Goal: Check status: Check status

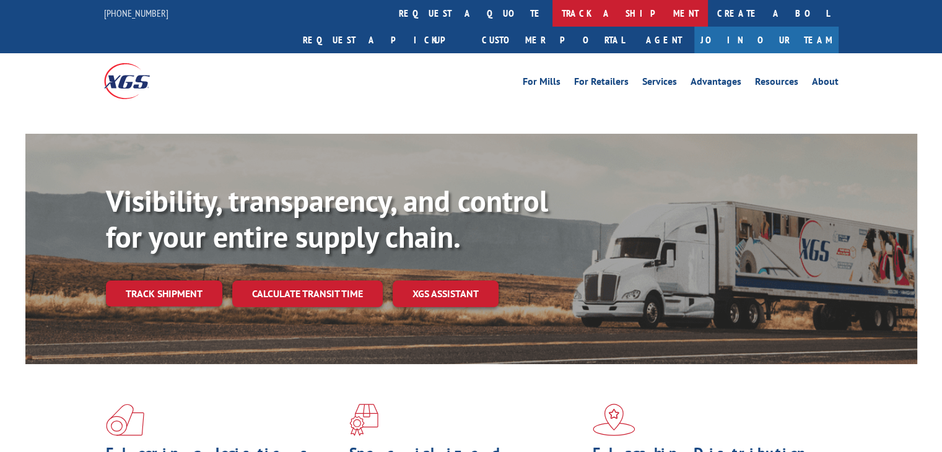
click at [552, 9] on link "track a shipment" at bounding box center [629, 13] width 155 height 27
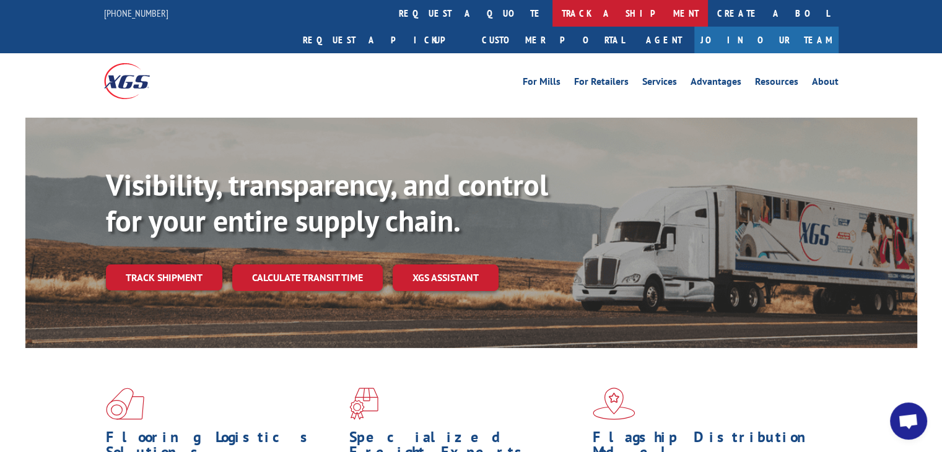
click at [552, 11] on link "track a shipment" at bounding box center [629, 13] width 155 height 27
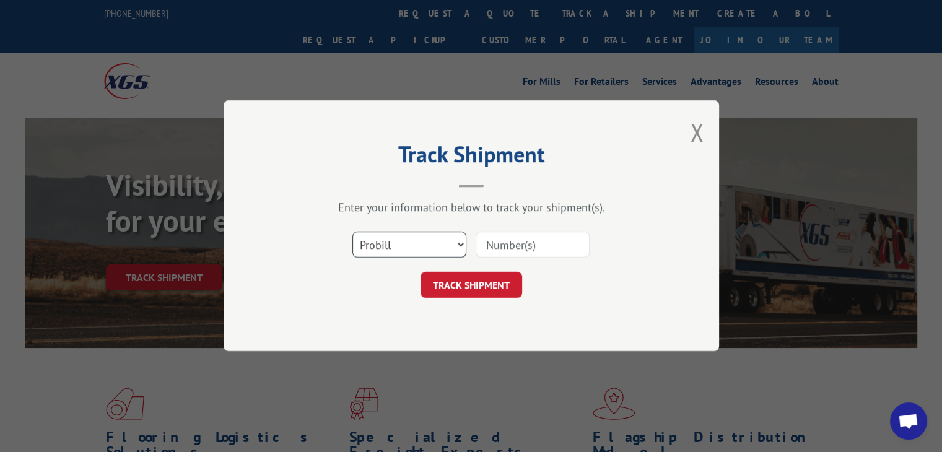
drag, startPoint x: 415, startPoint y: 247, endPoint x: 415, endPoint y: 256, distance: 8.7
click at [415, 247] on select "Select category... Probill BOL PO" at bounding box center [409, 245] width 114 height 26
select select "bol"
click at [352, 232] on select "Select category... Probill BOL PO" at bounding box center [409, 245] width 114 height 26
click at [512, 245] on input at bounding box center [532, 245] width 114 height 26
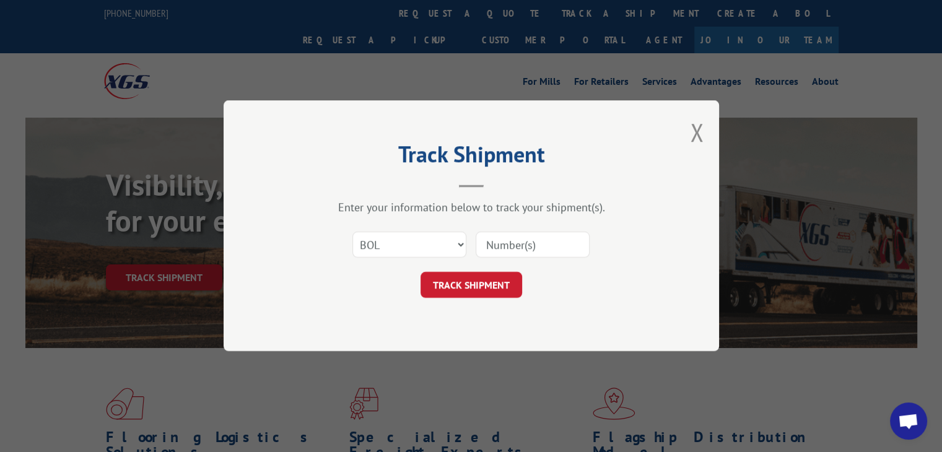
paste input "7077593"
type input "7077593"
click at [470, 284] on button "TRACK SHIPMENT" at bounding box center [471, 285] width 102 height 26
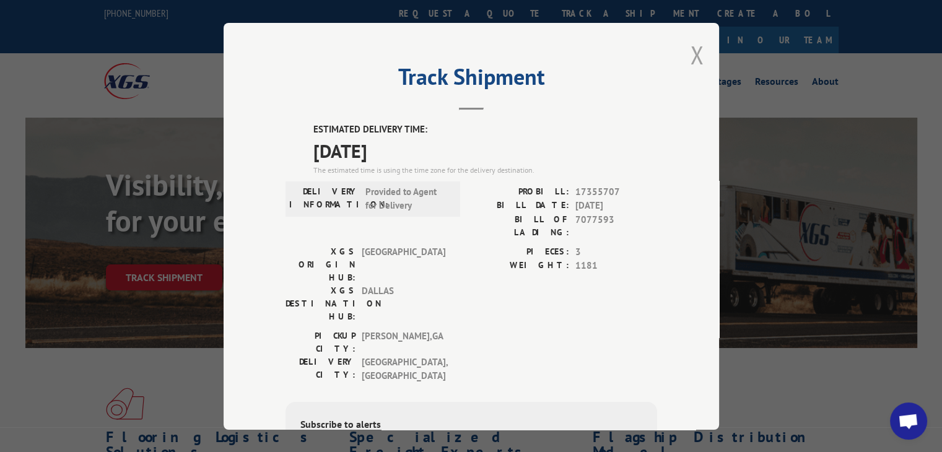
click at [692, 57] on button "Close modal" at bounding box center [697, 54] width 14 height 33
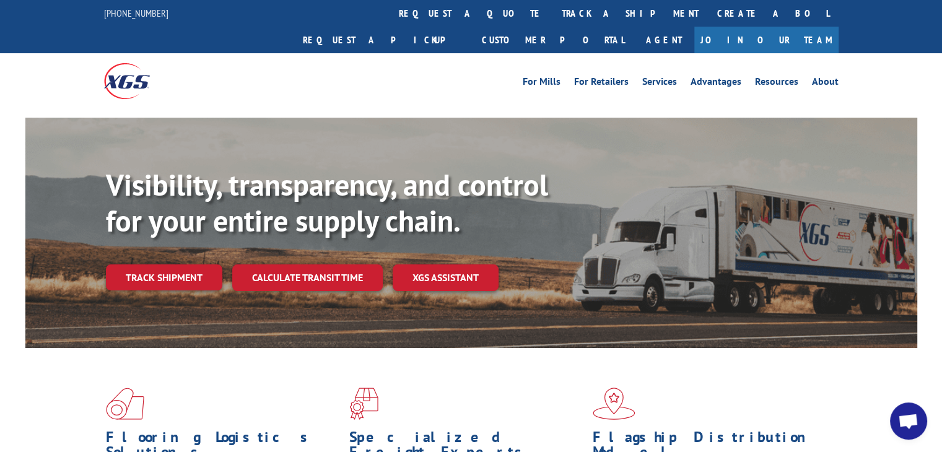
click at [552, 20] on link "track a shipment" at bounding box center [629, 13] width 155 height 27
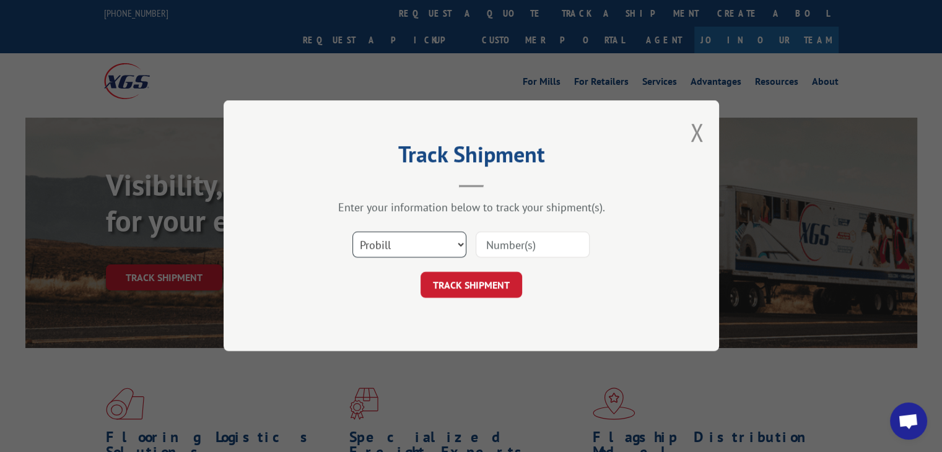
drag, startPoint x: 441, startPoint y: 243, endPoint x: 441, endPoint y: 253, distance: 9.9
click at [441, 244] on select "Select category... Probill BOL PO" at bounding box center [409, 245] width 114 height 26
select select "bol"
click at [352, 232] on select "Select category... Probill BOL PO" at bounding box center [409, 245] width 114 height 26
click at [520, 249] on input at bounding box center [532, 245] width 114 height 26
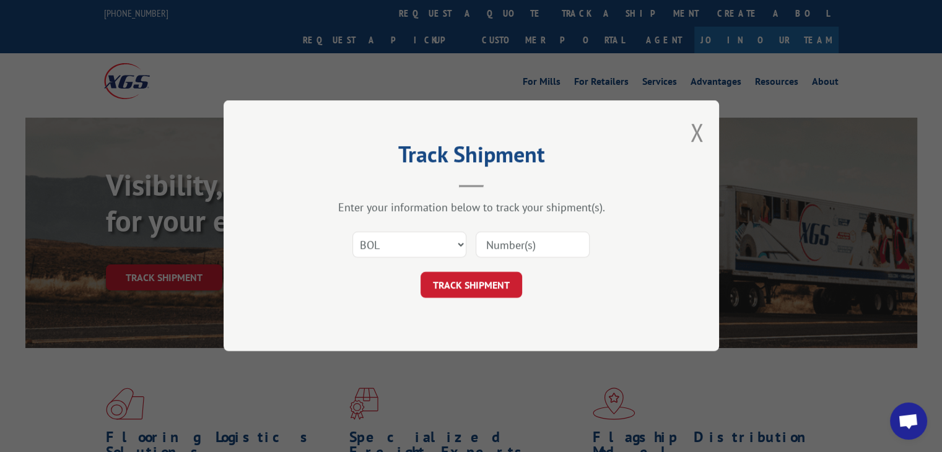
paste input "7077593"
type input "7077593"
click at [482, 282] on button "TRACK SHIPMENT" at bounding box center [471, 285] width 102 height 26
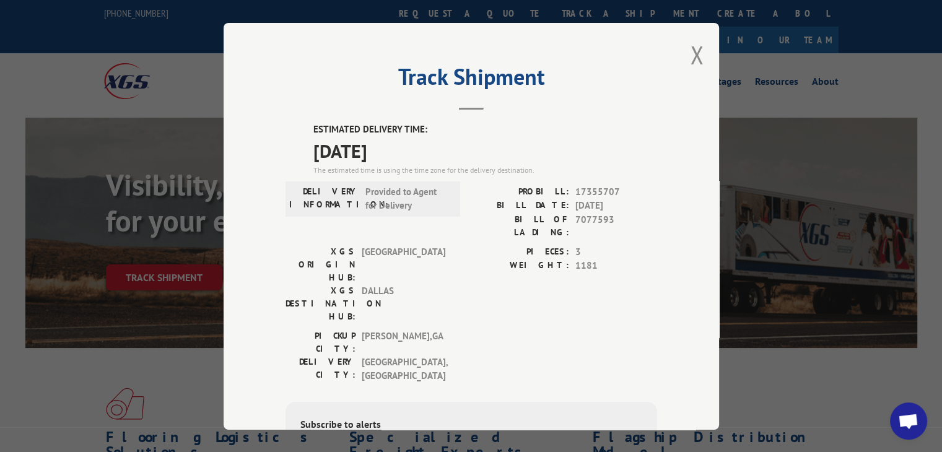
scroll to position [124, 0]
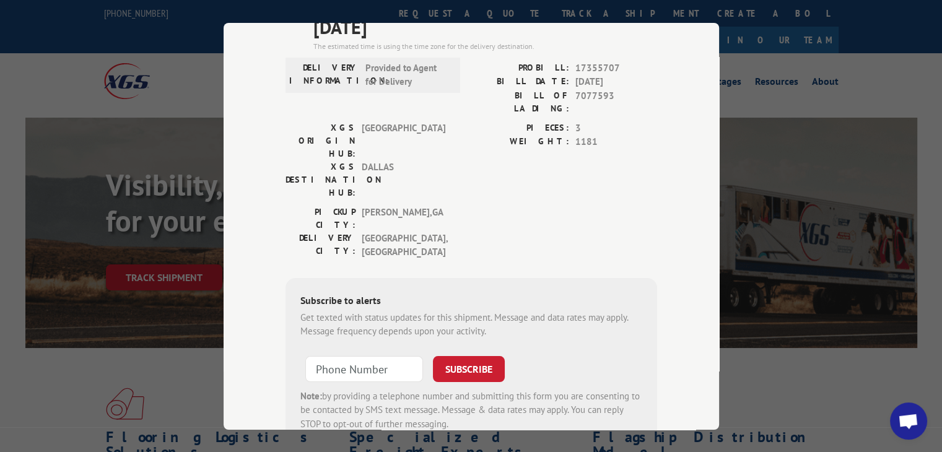
click at [386, 14] on div "Track Shipment ESTIMATED DELIVERY TIME: [DATE] The estimated time is using the …" at bounding box center [471, 226] width 942 height 452
click at [431, 11] on div "Track Shipment ESTIMATED DELIVERY TIME: [DATE] The estimated time is using the …" at bounding box center [471, 226] width 942 height 452
click at [709, 43] on div "Track Shipment ESTIMATED DELIVERY TIME: [DATE] The estimated time is using the …" at bounding box center [470, 226] width 495 height 407
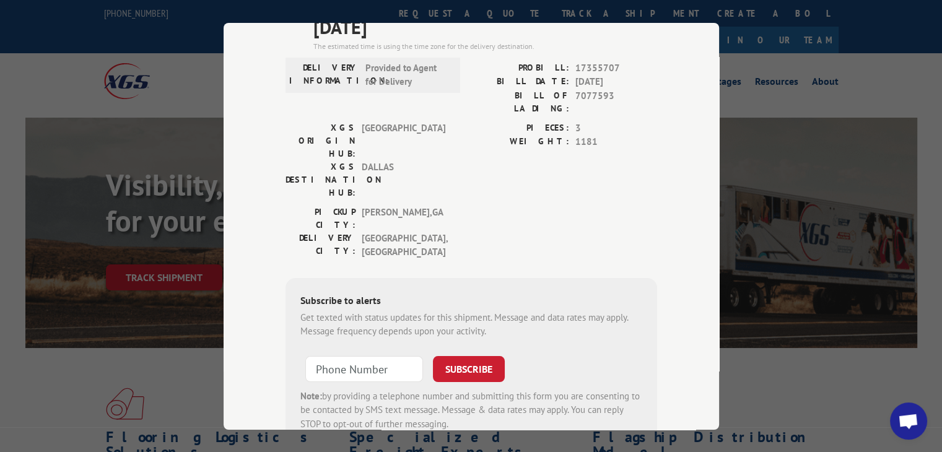
scroll to position [0, 0]
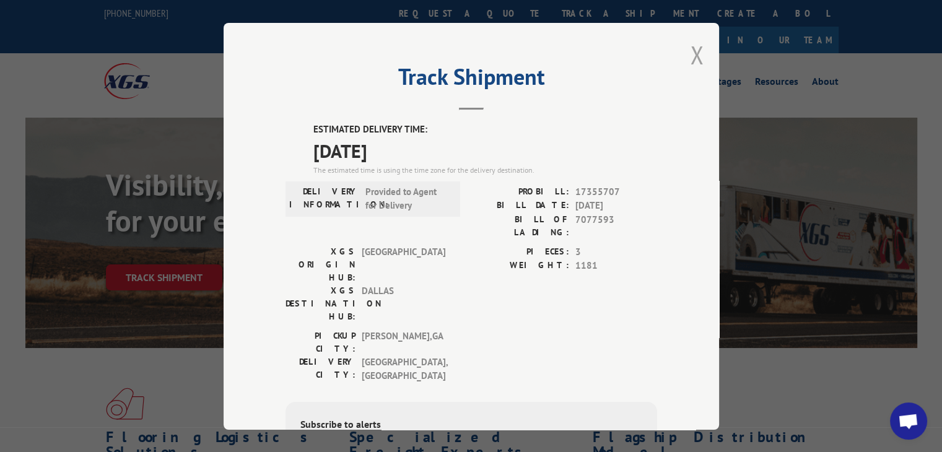
click at [690, 50] on button "Close modal" at bounding box center [697, 54] width 14 height 33
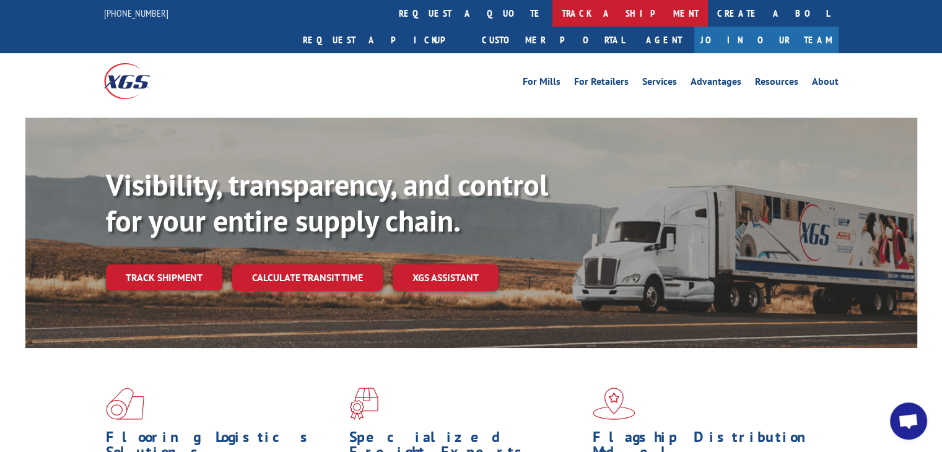
click at [552, 14] on link "track a shipment" at bounding box center [629, 13] width 155 height 27
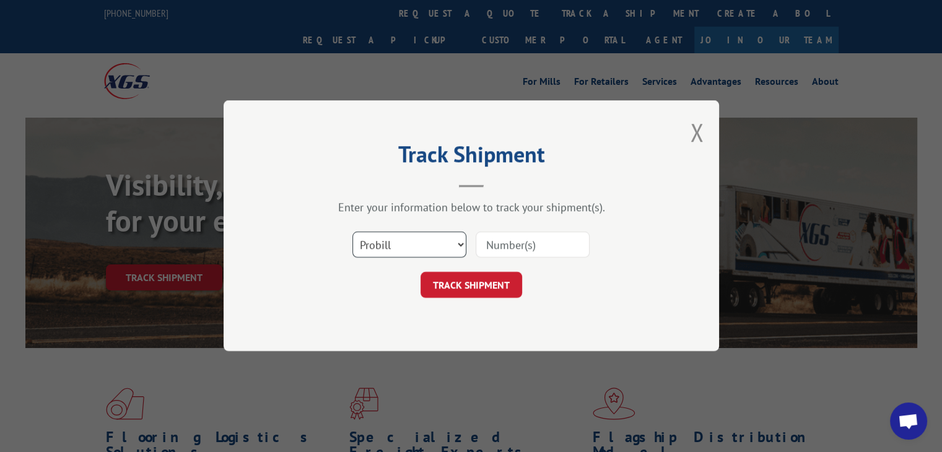
drag, startPoint x: 413, startPoint y: 236, endPoint x: 413, endPoint y: 245, distance: 8.7
click at [413, 236] on select "Select category... Probill BOL PO" at bounding box center [409, 245] width 114 height 26
select select "bol"
click at [352, 232] on select "Select category... Probill BOL PO" at bounding box center [409, 245] width 114 height 26
click at [516, 262] on div "Select category... Probill BOL PO" at bounding box center [470, 245] width 371 height 41
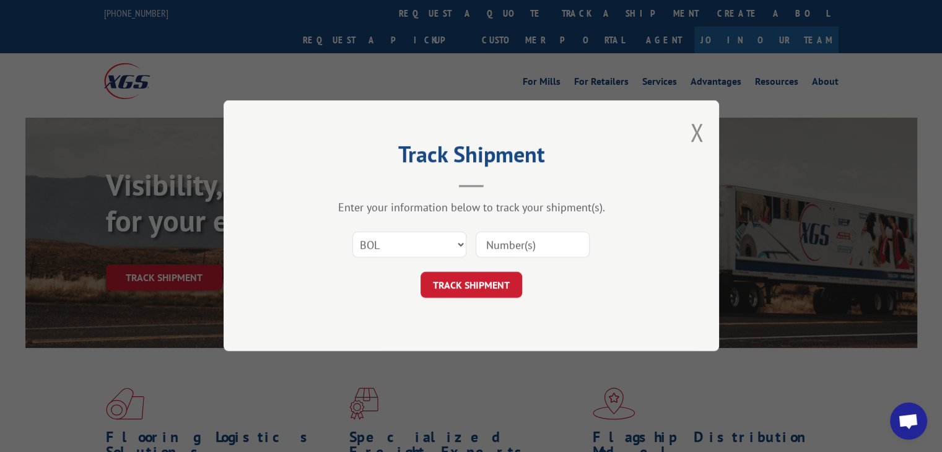
click at [522, 248] on input at bounding box center [532, 245] width 114 height 26
paste input "7077593"
type input "7077593"
click at [475, 288] on button "TRACK SHIPMENT" at bounding box center [471, 285] width 102 height 26
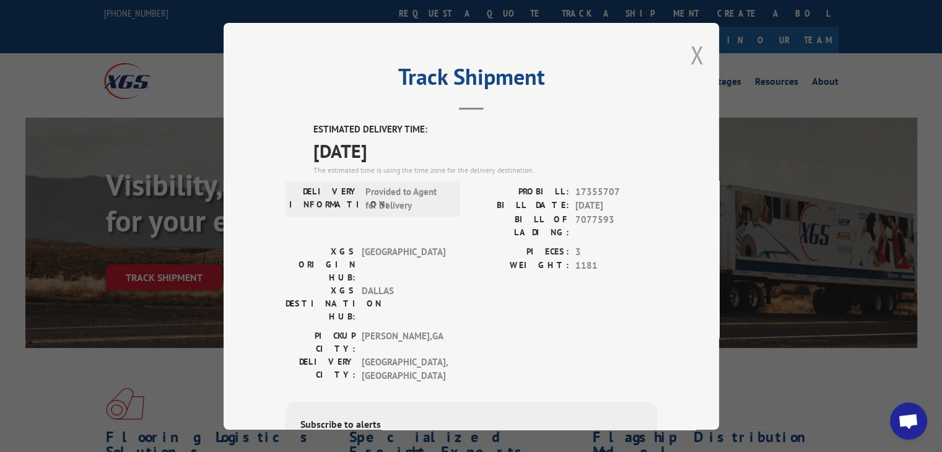
click at [696, 51] on button "Close modal" at bounding box center [697, 54] width 14 height 33
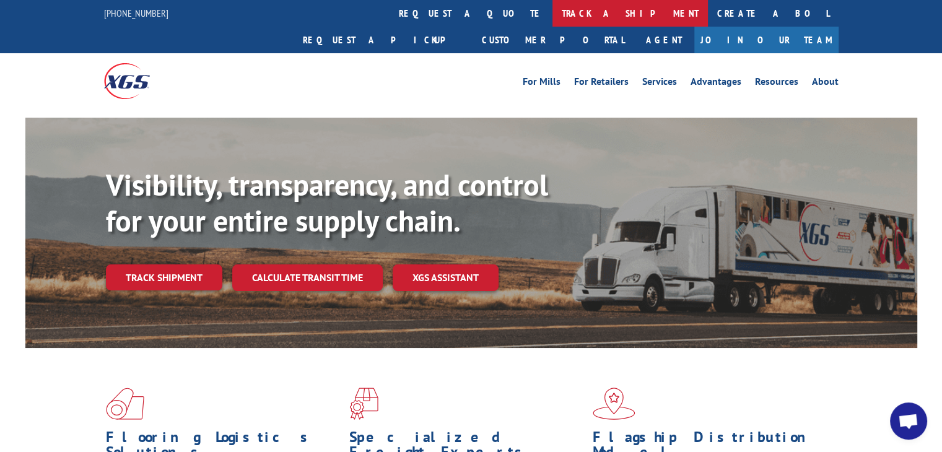
click at [552, 9] on link "track a shipment" at bounding box center [629, 13] width 155 height 27
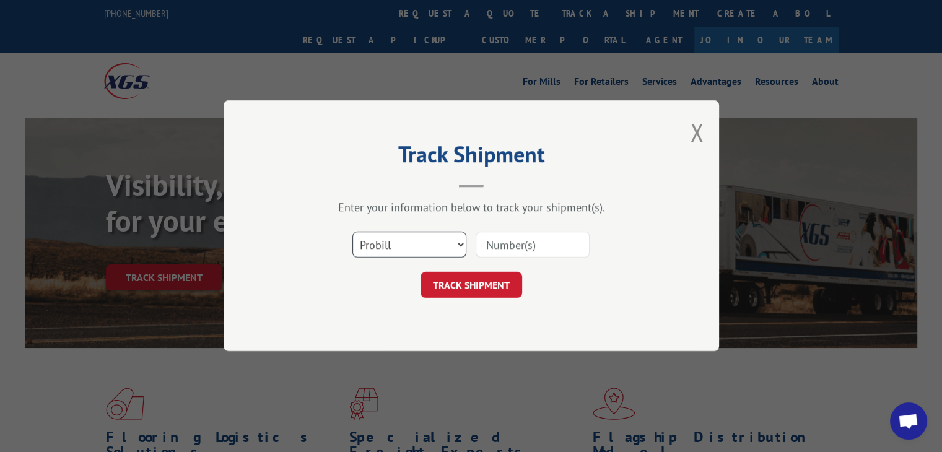
click at [410, 239] on select "Select category... Probill BOL PO" at bounding box center [409, 245] width 114 height 26
select select "bol"
click at [352, 232] on select "Select category... Probill BOL PO" at bounding box center [409, 245] width 114 height 26
click at [547, 251] on input at bounding box center [532, 245] width 114 height 26
paste input "7074170"
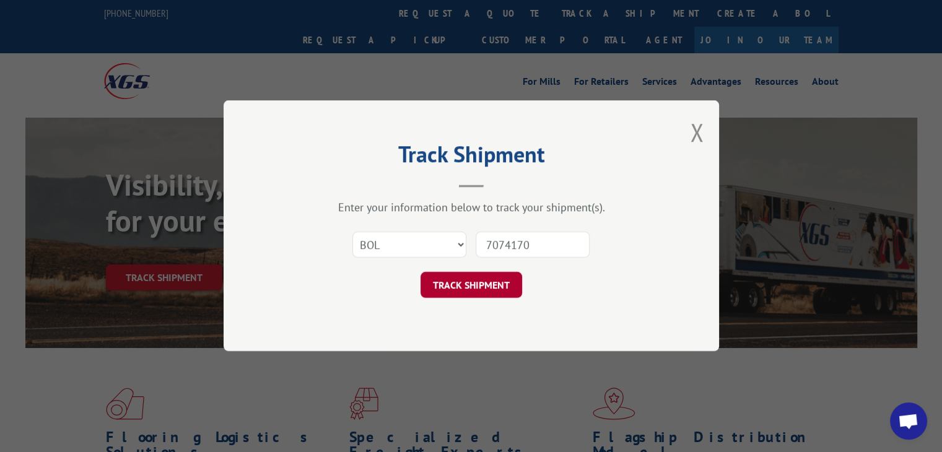
type input "7074170"
click at [483, 287] on button "TRACK SHIPMENT" at bounding box center [471, 285] width 102 height 26
